Goal: Information Seeking & Learning: Learn about a topic

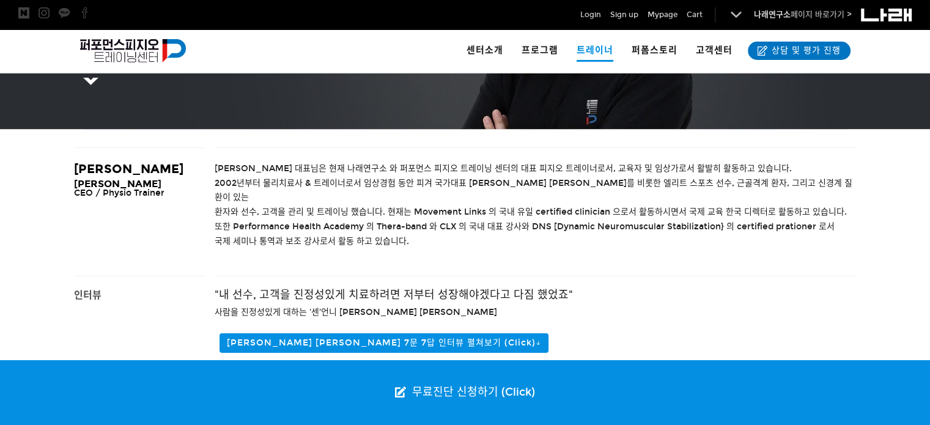
scroll to position [245, 0]
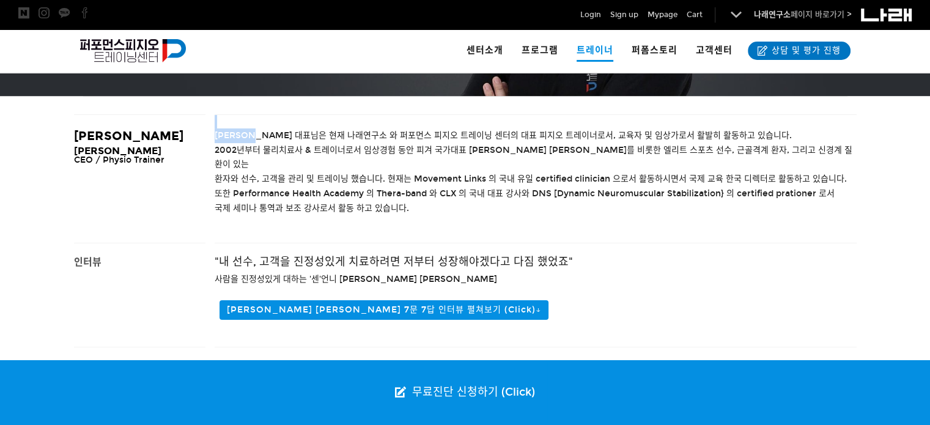
click at [267, 129] on div "[PERSON_NAME] 대표님은 현재 나래연구소 와 퍼포먼스 피지오 트레이닝 센터의 대표 피지오 트레이너로서, 교육자 및 임상가로서 활발히 …" at bounding box center [536, 179] width 642 height 128
click at [293, 188] on span "또한 Performance Health Academy 의 Thera-band 와 CLX 의 국내 대표 강사와 DNS [Dynamic Neuro…" at bounding box center [525, 193] width 620 height 10
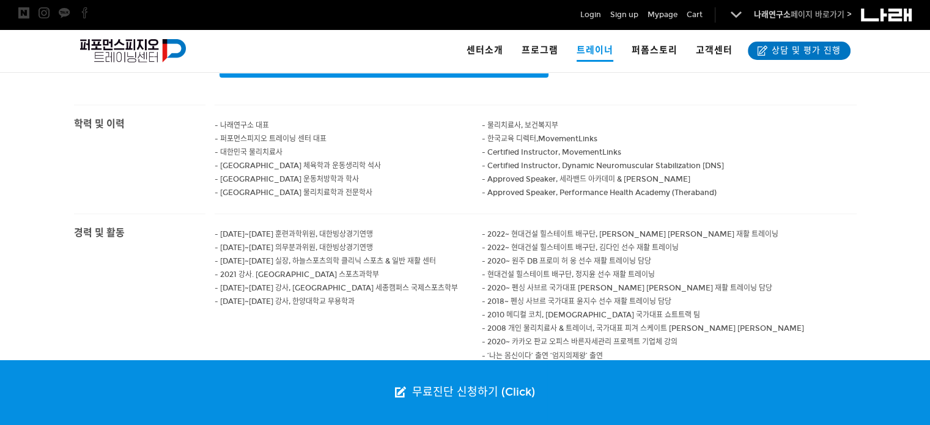
scroll to position [489, 0]
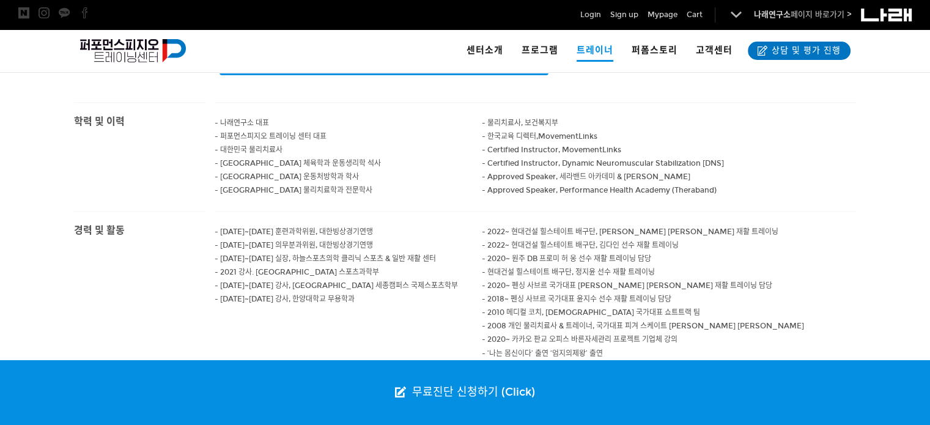
click at [553, 254] on span "- 2020~ 원주 DB 프로미 허 웅 선수 재활 트레이닝 담당" at bounding box center [566, 258] width 169 height 9
click at [331, 130] on p "- 퍼포먼스피지오 트레이닝 센터 대표" at bounding box center [349, 136] width 268 height 13
click at [323, 143] on p "- 대한민국 물리치료사" at bounding box center [349, 149] width 268 height 13
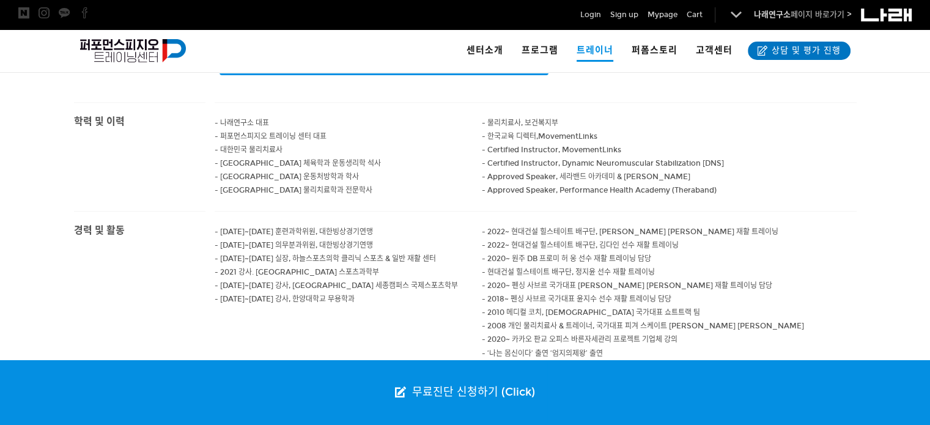
click at [323, 143] on p "- 대한민국 물리치료사" at bounding box center [349, 149] width 268 height 13
click at [501, 132] on span "- 한국교육 디렉터," at bounding box center [510, 136] width 56 height 9
click at [497, 119] on span "- 물리치료사, 보건복지부" at bounding box center [520, 123] width 76 height 9
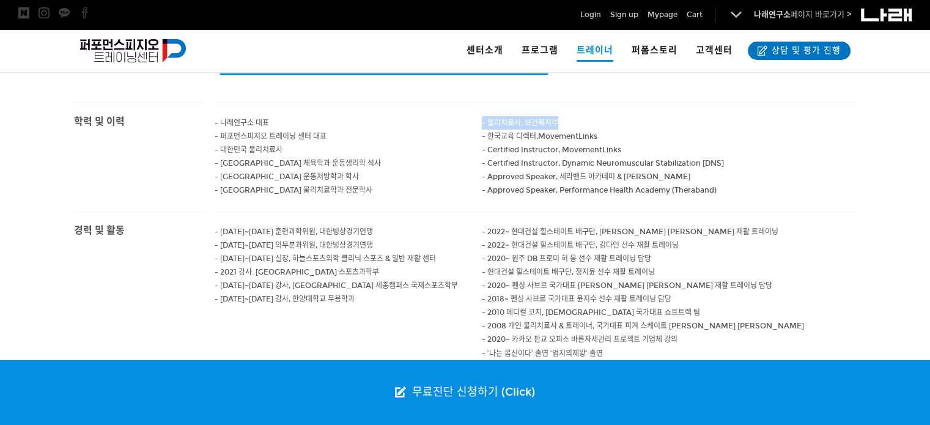
click at [497, 119] on span "- 물리치료사, 보건복지부" at bounding box center [520, 123] width 76 height 9
click at [498, 183] on p "- Approved Speaker, Performance Health Academy (Theraband)" at bounding box center [669, 189] width 375 height 13
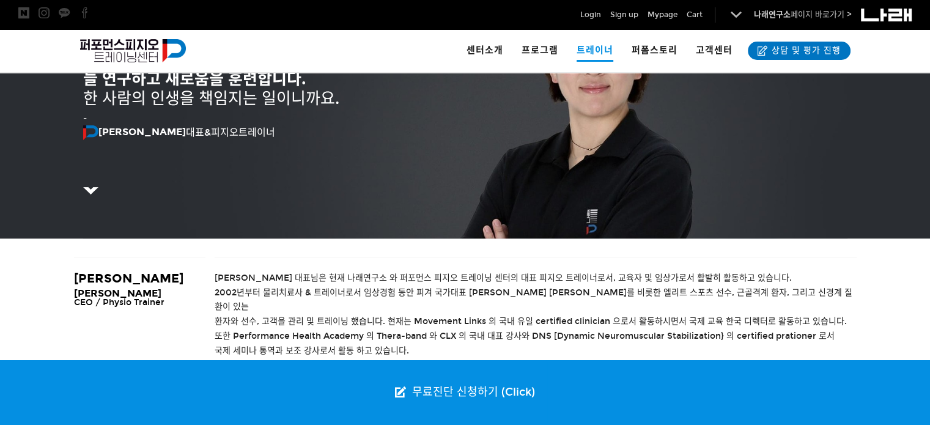
scroll to position [245, 0]
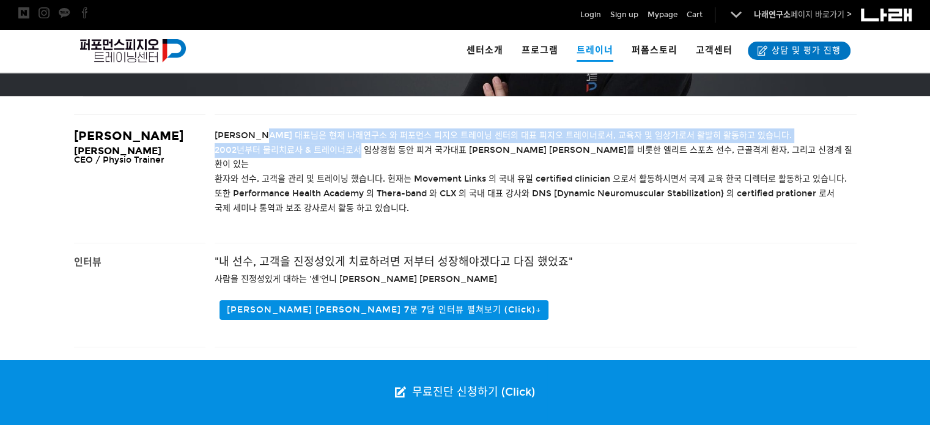
drag, startPoint x: 276, startPoint y: 138, endPoint x: 356, endPoint y: 157, distance: 81.8
click at [356, 157] on div "[PERSON_NAME] 대표님은 현재 나래연구소 와 퍼포먼스 피지오 트레이닝 센터의 대표 피지오 트레이너로서, 교육자 및 임상가로서 활발히 …" at bounding box center [536, 179] width 642 height 128
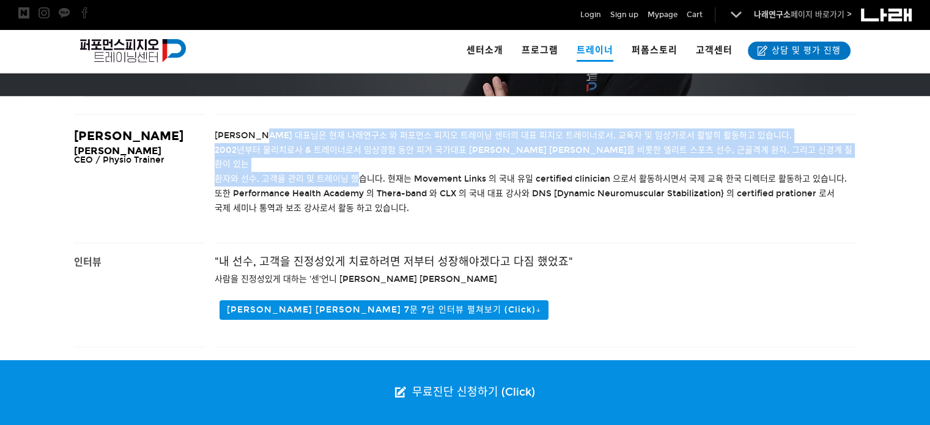
click at [356, 172] on p "환자와 선수, 고객을 관리 및 트레이닝 했습니다. 현재는 Movement Links 의 국내 유일 certified clinician 으로서 …" at bounding box center [536, 179] width 642 height 15
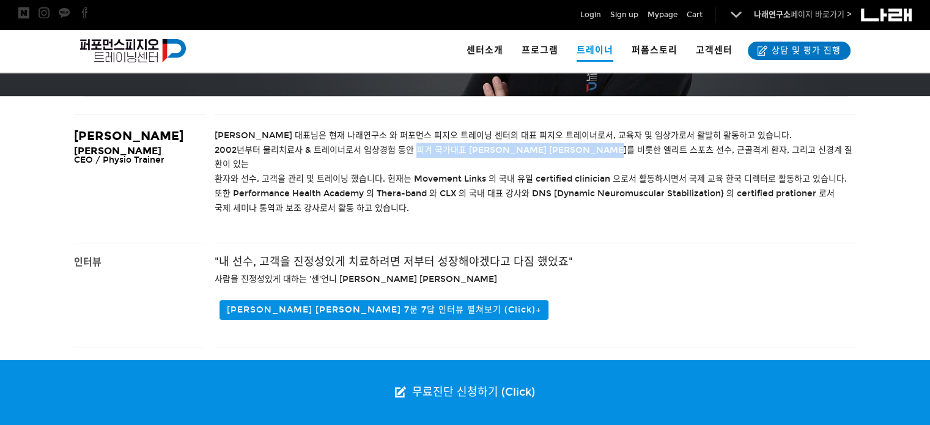
drag, startPoint x: 416, startPoint y: 146, endPoint x: 629, endPoint y: 154, distance: 213.5
click at [629, 154] on span "2002년부터 물리치료사 & 트레이너로서 임상경험 동안 피겨 국가대표 [PERSON_NAME] [PERSON_NAME]를 비롯한 엘리트 스포츠…" at bounding box center [534, 157] width 638 height 25
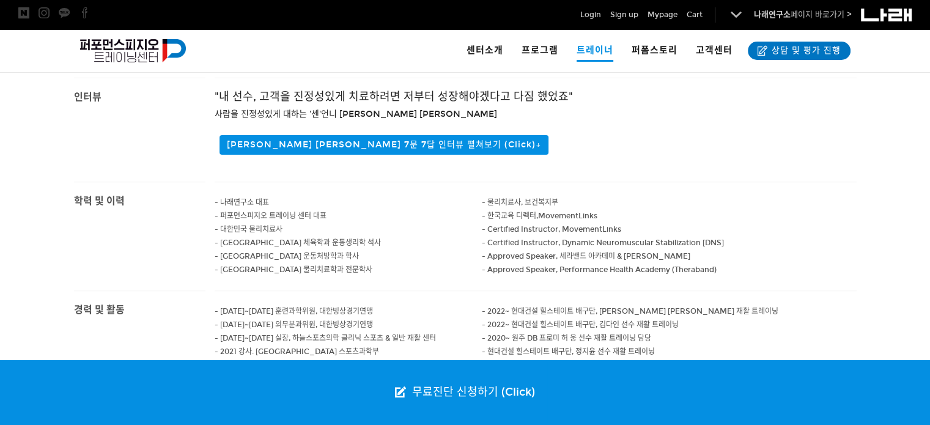
scroll to position [428, 0]
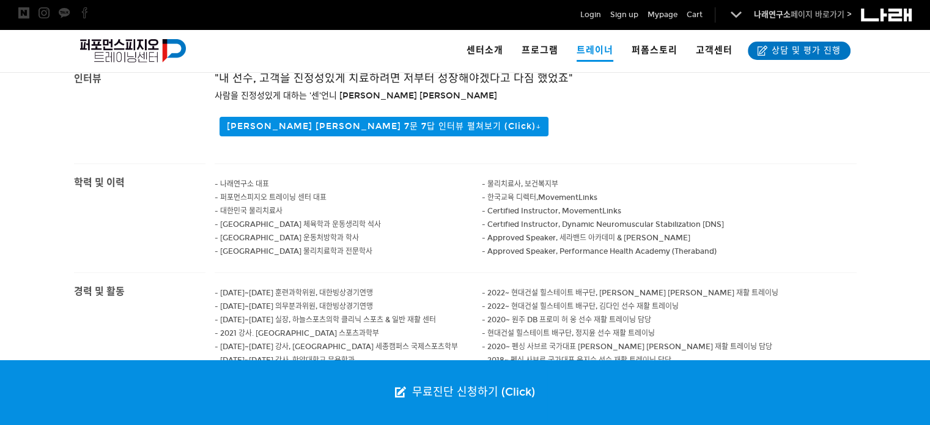
click at [292, 193] on span "- 퍼포먼스피지오 트레이닝 센터 대표" at bounding box center [271, 197] width 112 height 9
click at [303, 220] on span "- [GEOGRAPHIC_DATA] 체육학과 운동생리학 석사" at bounding box center [298, 224] width 166 height 9
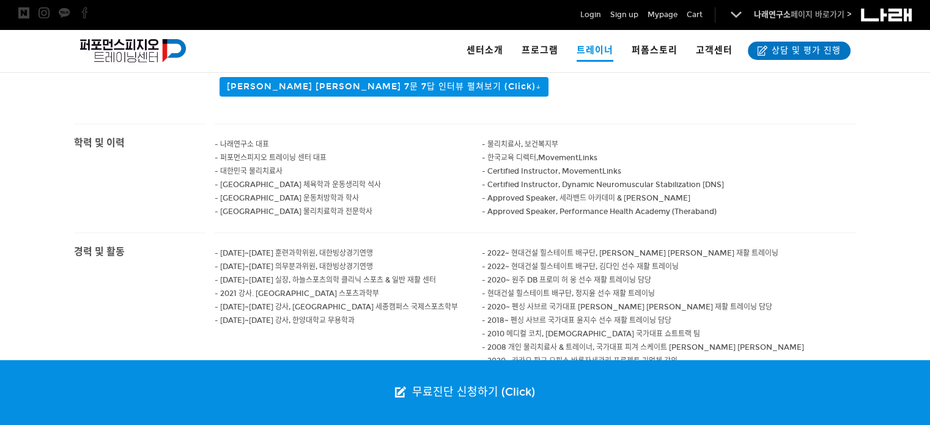
scroll to position [489, 0]
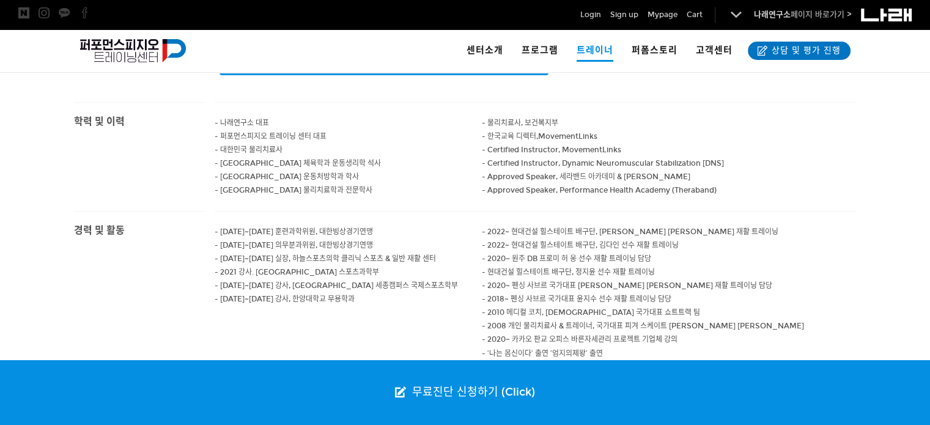
click at [357, 306] on p at bounding box center [349, 312] width 268 height 13
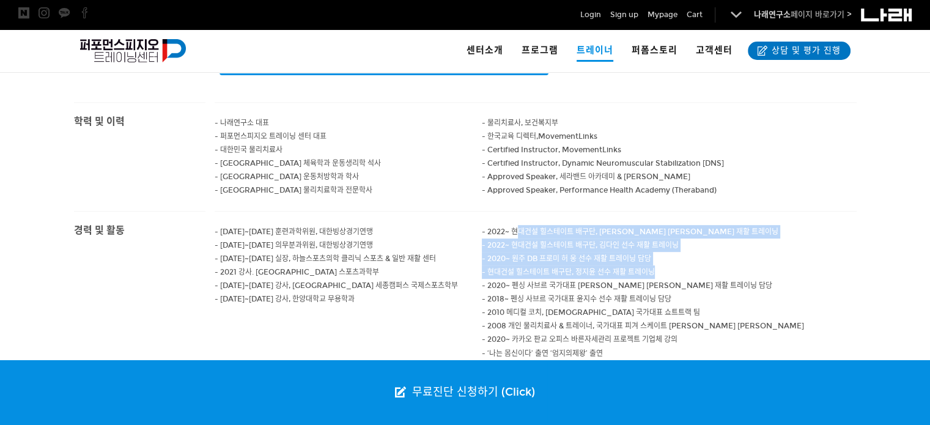
drag, startPoint x: 520, startPoint y: 219, endPoint x: 682, endPoint y: 251, distance: 164.5
click at [682, 251] on div "- 2022~ 현대건설 힐스테이트 배구단, [PERSON_NAME] [PERSON_NAME] 재활 트레이닝 - 2022~ 현대건설 힐스테이트 …" at bounding box center [669, 313] width 375 height 202
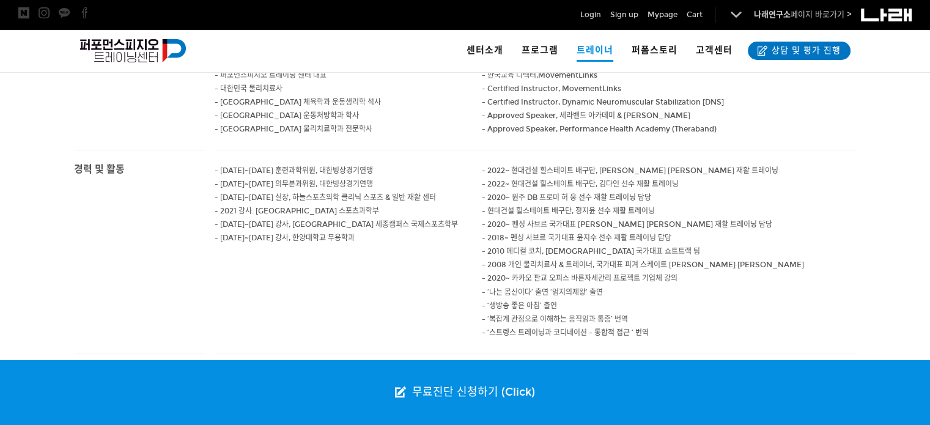
click at [682, 260] on span "- 2008 개인 물리치료사 & 트레이너, 국가대표 피겨 스케이트 [PERSON_NAME] [PERSON_NAME]" at bounding box center [643, 264] width 322 height 9
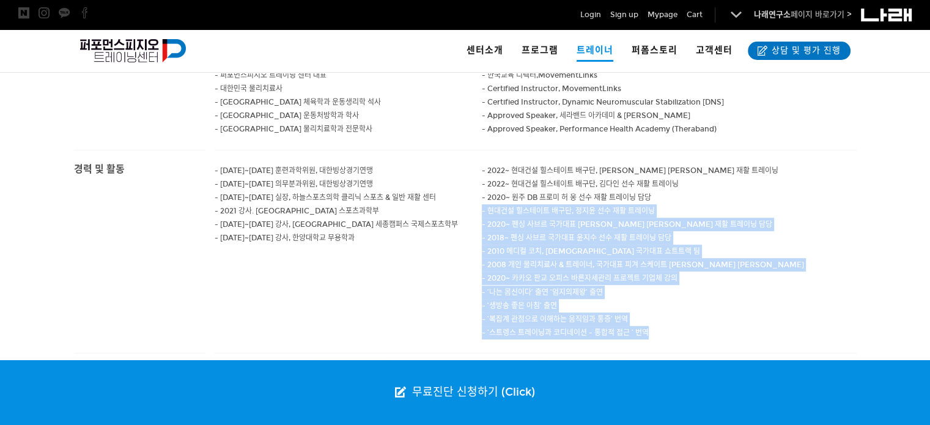
drag, startPoint x: 686, startPoint y: 320, endPoint x: 663, endPoint y: 181, distance: 140.7
click at [663, 181] on div "- 2022~ 현대건설 힐스테이트 배구단, [PERSON_NAME] [PERSON_NAME] 재활 트레이닝 - 2022~ 현대건설 힐스테이트 …" at bounding box center [669, 251] width 375 height 202
click at [719, 231] on p "- 2018~ 펜싱 사브르 국가대표 윤지수 선수 재활 트레이닝 담당" at bounding box center [669, 237] width 375 height 13
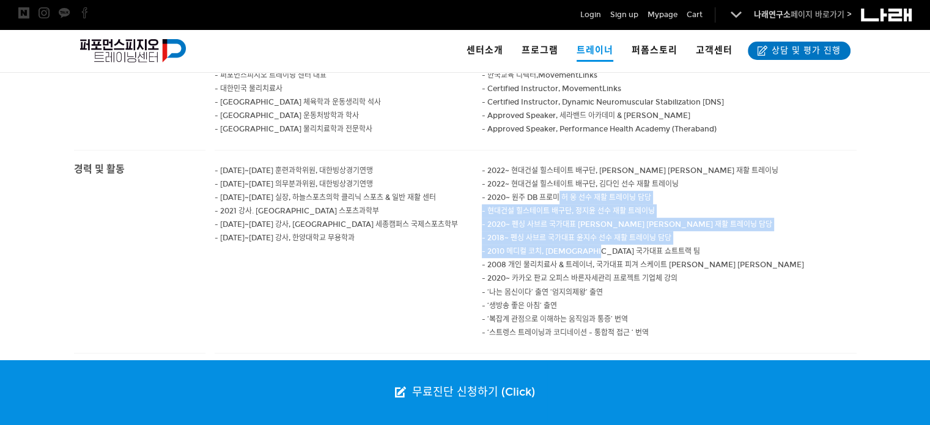
drag, startPoint x: 561, startPoint y: 183, endPoint x: 608, endPoint y: 239, distance: 73.3
click at [608, 238] on div "- 2022~ 현대건설 힐스테이트 배구단, [PERSON_NAME] [PERSON_NAME] 재활 트레이닝 - 2022~ 현대건설 힐스테이트 …" at bounding box center [669, 251] width 375 height 202
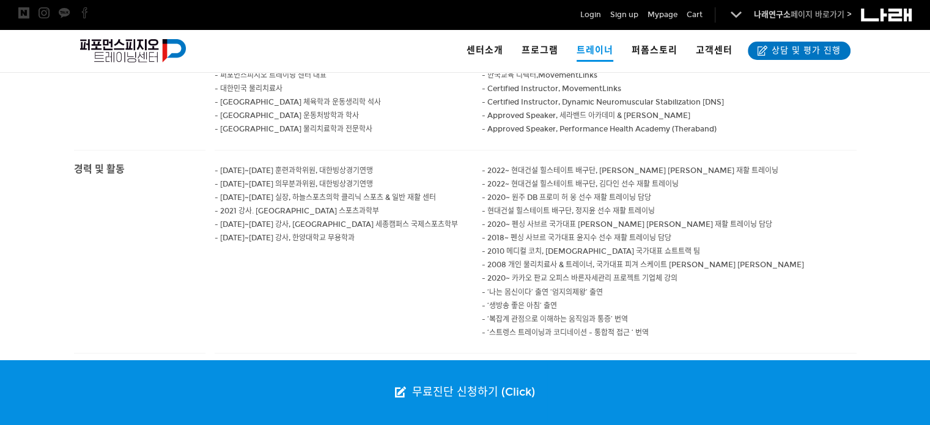
click at [626, 299] on p "- ‘생방송 좋은 아침’ 출연" at bounding box center [669, 305] width 375 height 13
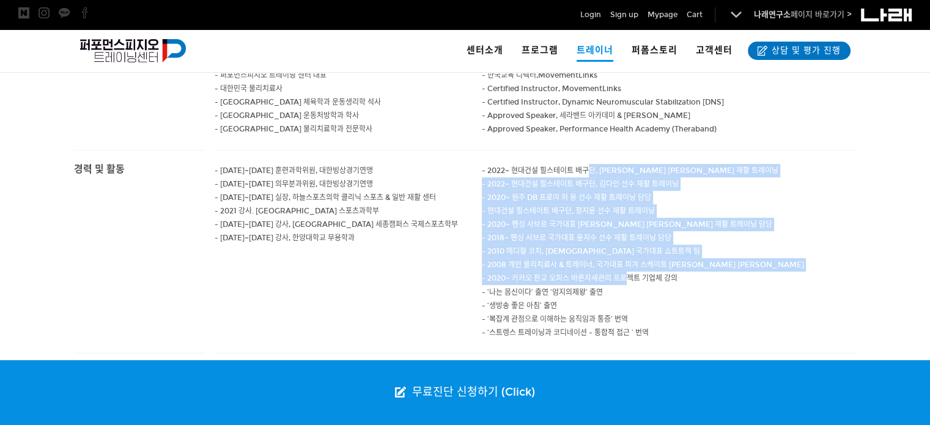
drag, startPoint x: 591, startPoint y: 157, endPoint x: 628, endPoint y: 270, distance: 119.1
click at [628, 270] on div "- 2022~ 현대건설 힐스테이트 배구단, [PERSON_NAME] [PERSON_NAME] 재활 트레이닝 - 2022~ 현대건설 힐스테이트 …" at bounding box center [669, 251] width 375 height 202
click at [628, 285] on p "- ‘나는 몸신이다’ 출연 ‘엄지의제왕’ 출연" at bounding box center [669, 291] width 375 height 13
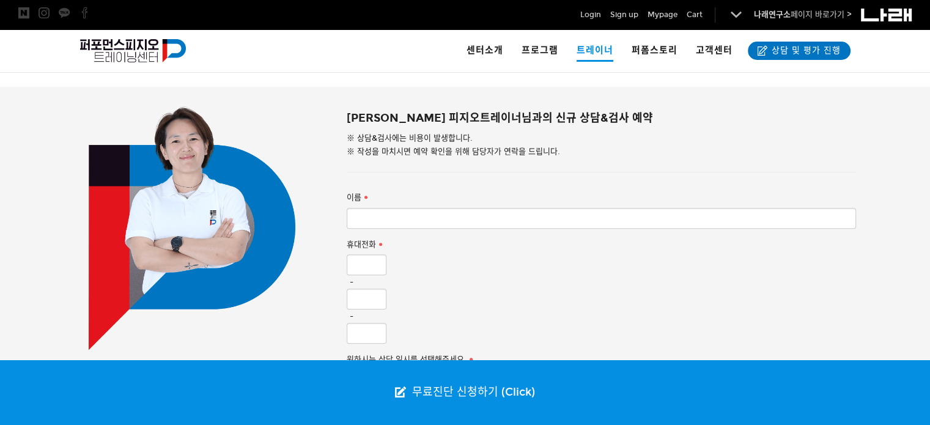
scroll to position [1100, 0]
